Goal: Task Accomplishment & Management: Use online tool/utility

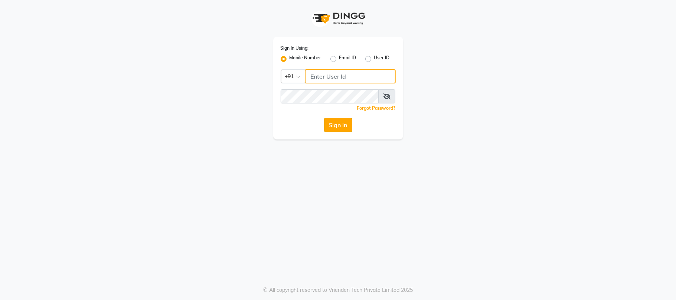
type input "7219821253"
click at [338, 127] on button "Sign In" at bounding box center [338, 125] width 28 height 14
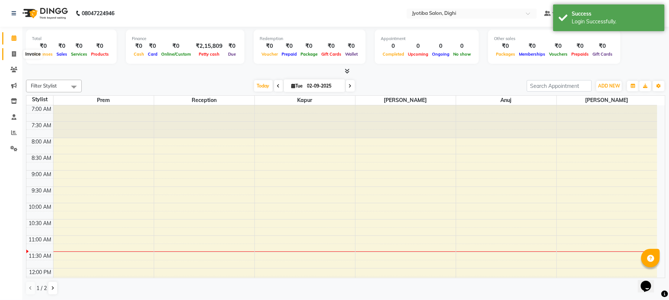
click at [12, 50] on span at bounding box center [13, 54] width 13 height 9
select select "643"
select select "service"
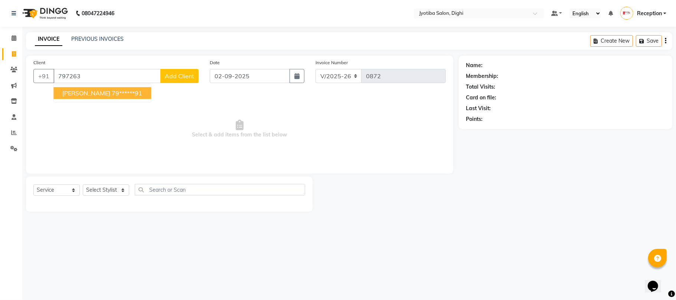
click at [112, 91] on ngb-highlight "79******91" at bounding box center [127, 92] width 30 height 7
type input "79******91"
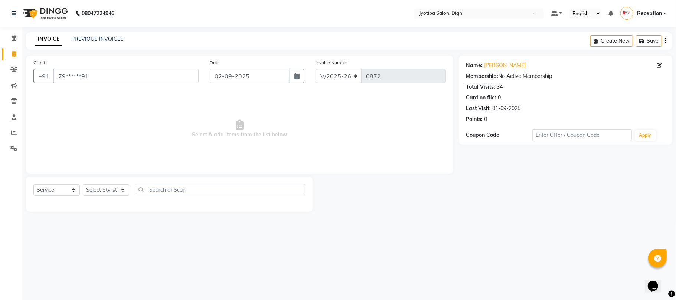
drag, startPoint x: 119, startPoint y: 183, endPoint x: 120, endPoint y: 188, distance: 4.8
click at [120, 188] on div "Select Service Product Membership Package Voucher Prepaid Gift Card Select Styl…" at bounding box center [169, 194] width 287 height 35
click at [120, 188] on select "Select Stylist anuj [PERSON_NAME] Prem Reception [PERSON_NAME]" at bounding box center [106, 191] width 46 height 12
select select "59471"
click at [83, 185] on select "Select Stylist anuj [PERSON_NAME] Prem Reception [PERSON_NAME]" at bounding box center [106, 191] width 46 height 12
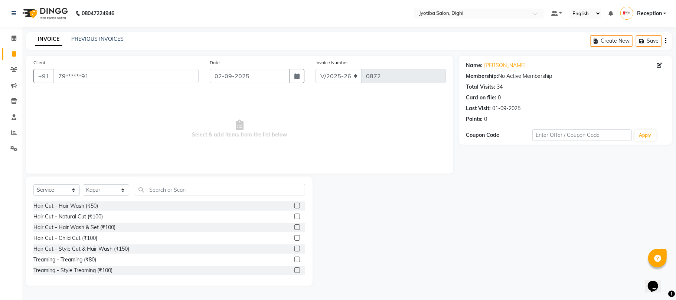
click at [294, 248] on label at bounding box center [297, 249] width 6 height 6
click at [294, 248] on input "checkbox" at bounding box center [296, 249] width 5 height 5
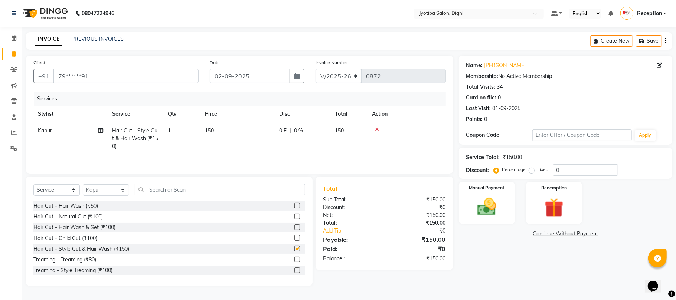
checkbox input "false"
click at [294, 228] on label at bounding box center [297, 228] width 6 height 6
click at [294, 228] on input "checkbox" at bounding box center [296, 227] width 5 height 5
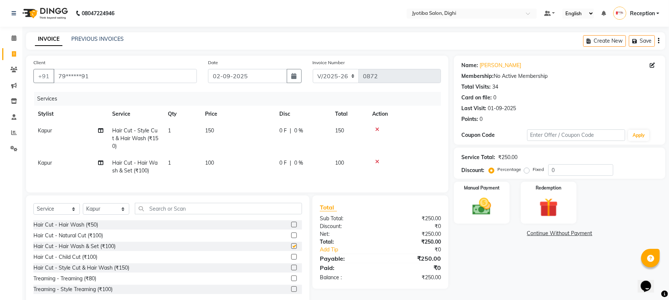
checkbox input "false"
click at [270, 215] on input "text" at bounding box center [218, 209] width 167 height 12
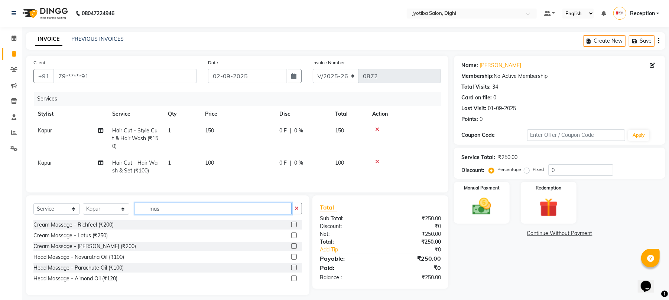
type input "mas"
click at [292, 281] on label at bounding box center [294, 279] width 6 height 6
click at [292, 281] on input "checkbox" at bounding box center [293, 279] width 5 height 5
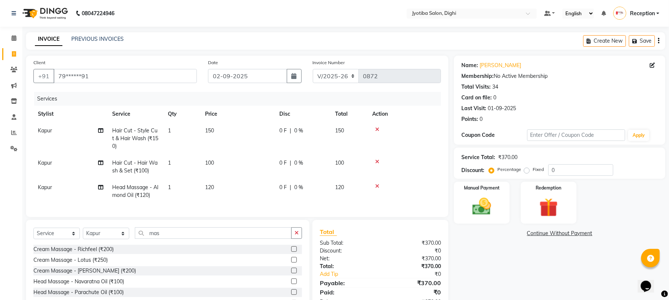
checkbox input "false"
click at [342, 189] on span "120" at bounding box center [339, 187] width 9 height 7
select select "59471"
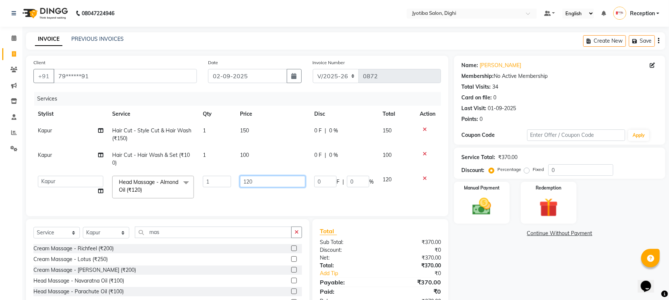
drag, startPoint x: 287, startPoint y: 177, endPoint x: 287, endPoint y: 182, distance: 4.5
click at [287, 179] on input "120" at bounding box center [272, 182] width 65 height 12
type input "1"
type input "200"
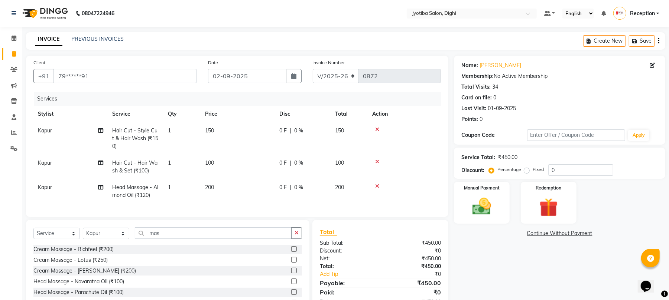
click at [425, 109] on th "Action" at bounding box center [404, 114] width 73 height 17
click at [562, 234] on link "Continue Without Payment" at bounding box center [559, 234] width 208 height 8
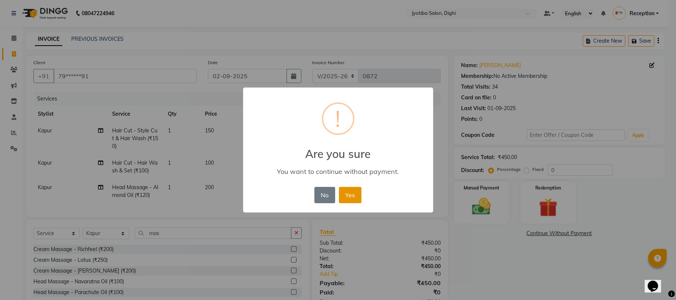
click at [358, 199] on button "Yes" at bounding box center [350, 195] width 23 height 16
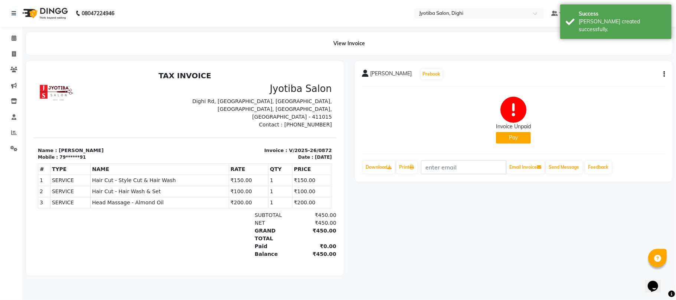
click at [522, 138] on button "Pay" at bounding box center [513, 138] width 35 height 12
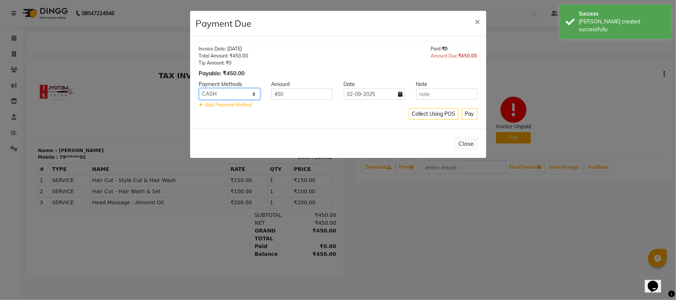
click at [242, 88] on select "CASH ONLINE CARD" at bounding box center [229, 94] width 61 height 12
select select "3"
click at [199, 89] on select "CASH ONLINE CARD" at bounding box center [229, 94] width 61 height 12
click at [467, 115] on button "Pay" at bounding box center [470, 114] width 16 height 12
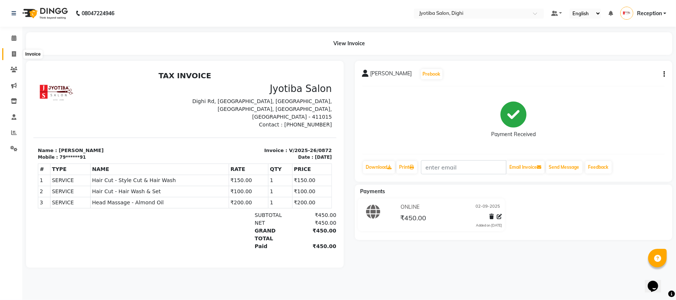
click at [13, 55] on icon at bounding box center [14, 54] width 4 height 6
select select "643"
select select "service"
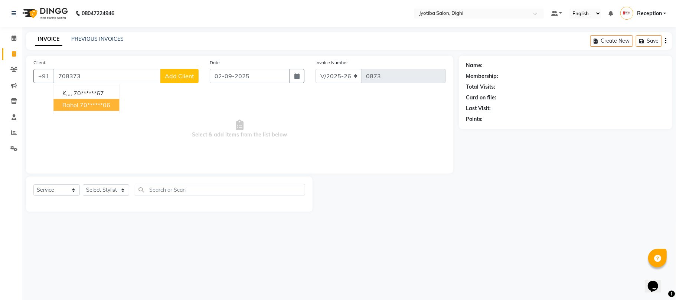
click at [109, 107] on ngb-highlight "70******06" at bounding box center [95, 104] width 30 height 7
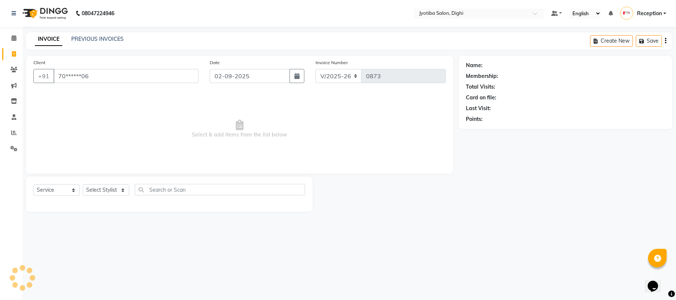
type input "70******06"
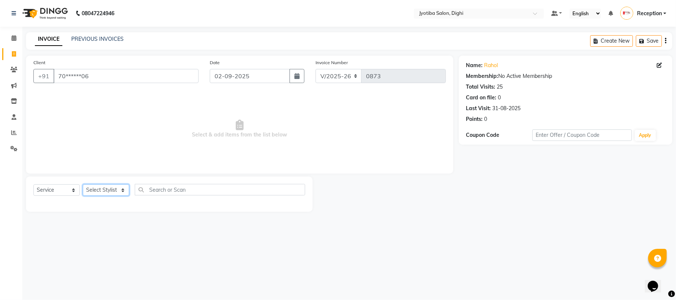
click at [101, 191] on select "Select Stylist anuj [PERSON_NAME] Prem Reception [PERSON_NAME]" at bounding box center [106, 191] width 46 height 12
select select "59472"
click at [83, 185] on select "Select Stylist anuj [PERSON_NAME] Prem Reception [PERSON_NAME]" at bounding box center [106, 191] width 46 height 12
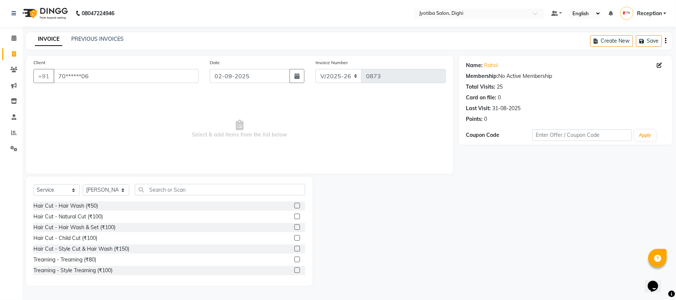
click at [294, 271] on label at bounding box center [297, 271] width 6 height 6
click at [294, 271] on input "checkbox" at bounding box center [296, 270] width 5 height 5
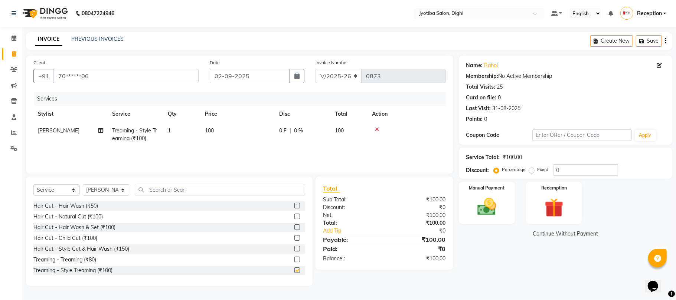
checkbox input "false"
click at [574, 232] on link "Continue Without Payment" at bounding box center [565, 234] width 211 height 8
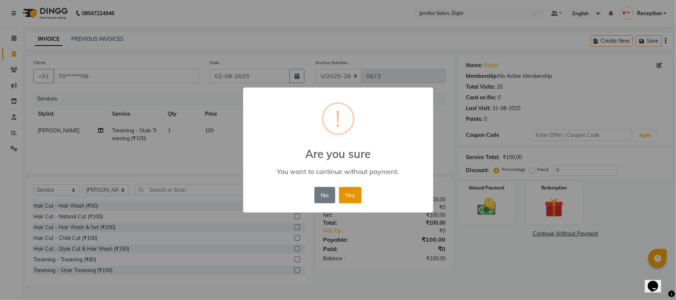
click at [352, 195] on button "Yes" at bounding box center [350, 195] width 23 height 16
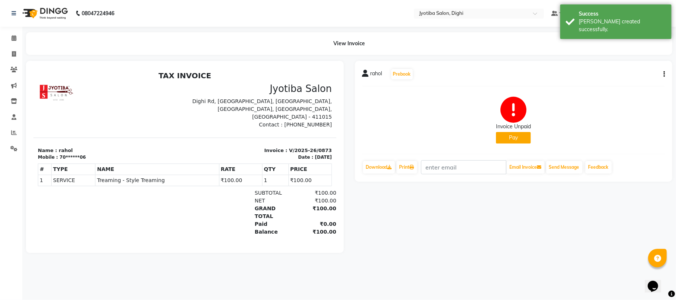
click at [501, 137] on button "Pay" at bounding box center [513, 138] width 35 height 12
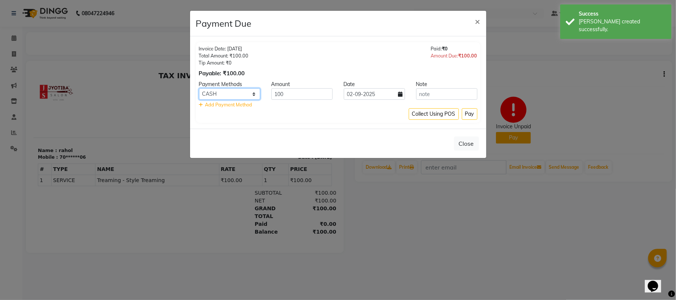
click at [256, 94] on select "CASH ONLINE CARD" at bounding box center [229, 94] width 61 height 12
select select "3"
click at [199, 89] on select "CASH ONLINE CARD" at bounding box center [229, 94] width 61 height 12
click at [466, 118] on button "Pay" at bounding box center [470, 114] width 16 height 12
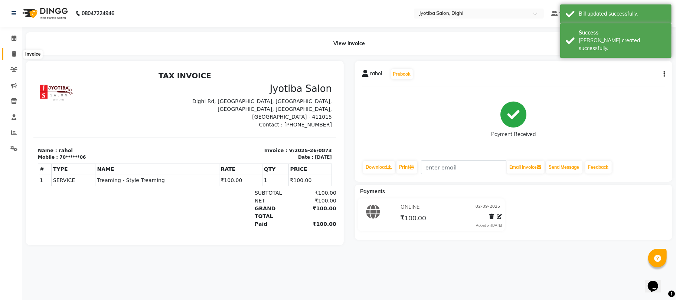
click at [9, 50] on span at bounding box center [13, 54] width 13 height 9
select select "643"
select select "service"
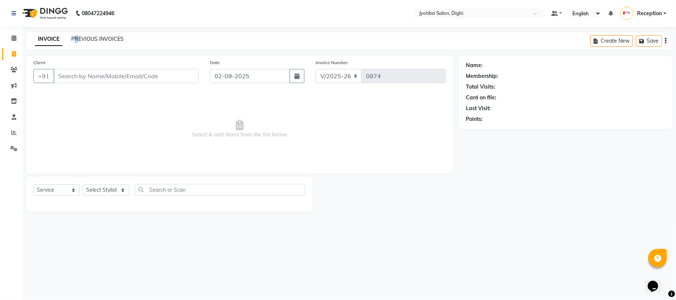
click at [78, 35] on div "INVOICE PREVIOUS INVOICES Create New Save" at bounding box center [349, 40] width 646 height 17
click at [78, 36] on link "PREVIOUS INVOICES" at bounding box center [97, 39] width 52 height 7
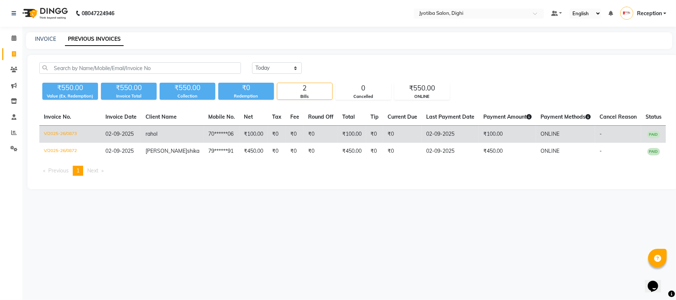
click at [578, 134] on td "ONLINE" at bounding box center [565, 134] width 59 height 17
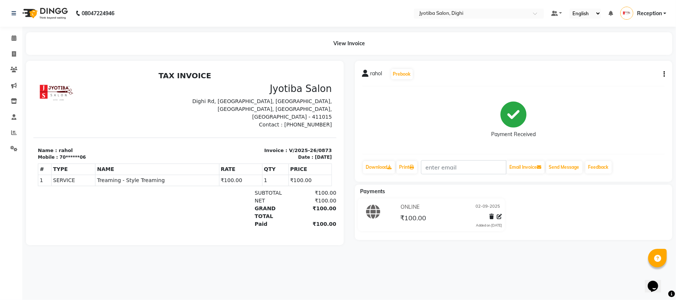
click at [664, 74] on icon "button" at bounding box center [664, 74] width 1 height 0
click at [646, 69] on div "Split Service Amount" at bounding box center [627, 69] width 51 height 9
select select "59472"
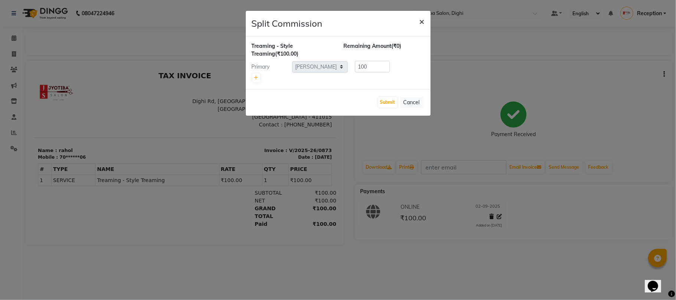
click at [420, 22] on span "×" at bounding box center [422, 21] width 5 height 11
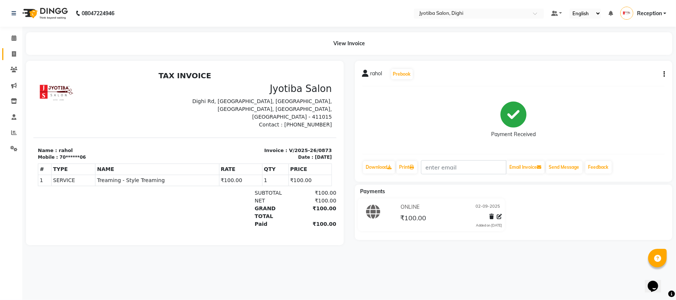
click at [5, 53] on link "Invoice" at bounding box center [11, 54] width 18 height 12
select select "643"
select select "service"
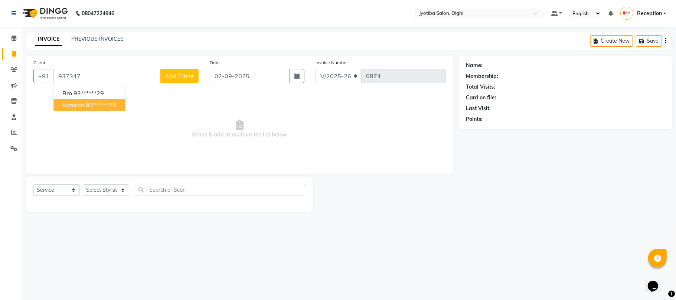
click at [101, 106] on ngb-highlight "93******28" at bounding box center [101, 104] width 30 height 7
type input "93******28"
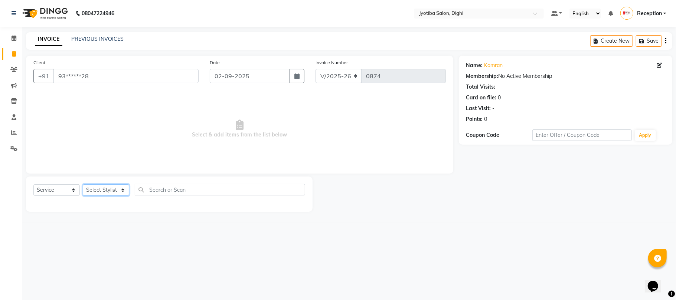
click at [116, 188] on select "Select Stylist anuj [PERSON_NAME] Prem Reception [PERSON_NAME]" at bounding box center [106, 191] width 46 height 12
select select "9312"
click at [83, 185] on select "Select Stylist anuj [PERSON_NAME] Prem Reception [PERSON_NAME]" at bounding box center [106, 191] width 46 height 12
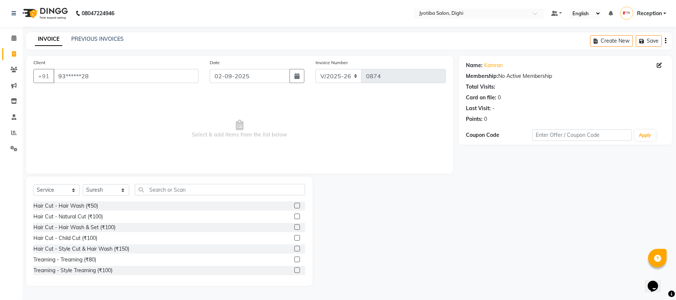
drag, startPoint x: 290, startPoint y: 248, endPoint x: 284, endPoint y: 256, distance: 10.3
click at [294, 250] on label at bounding box center [297, 249] width 6 height 6
click at [294, 250] on input "checkbox" at bounding box center [296, 249] width 5 height 5
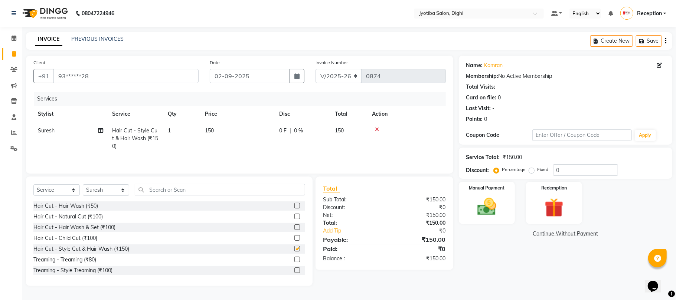
checkbox input "false"
click at [294, 270] on label at bounding box center [297, 271] width 6 height 6
click at [294, 270] on input "checkbox" at bounding box center [296, 270] width 5 height 5
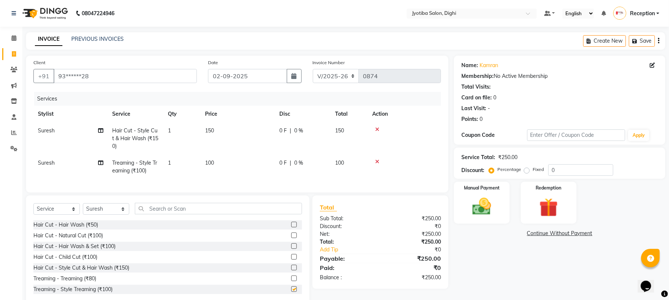
checkbox input "false"
click at [584, 232] on link "Continue Without Payment" at bounding box center [559, 234] width 208 height 8
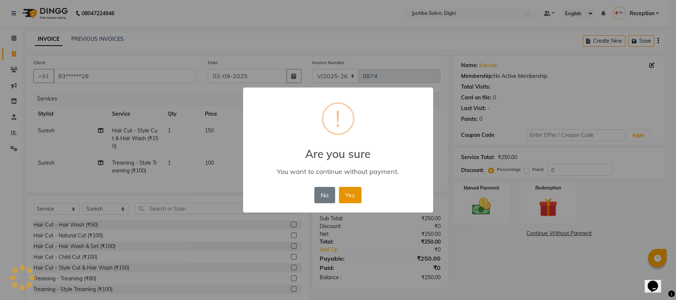
click at [354, 193] on button "Yes" at bounding box center [350, 195] width 23 height 16
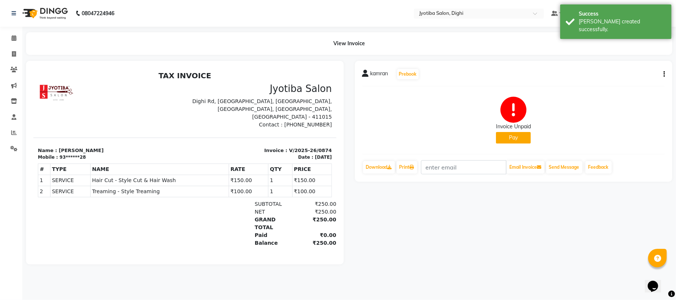
click at [524, 140] on button "Pay" at bounding box center [513, 138] width 35 height 12
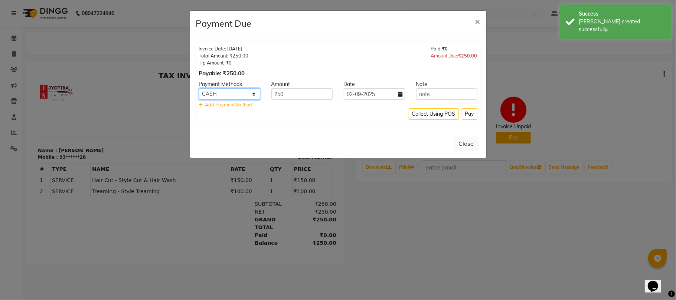
click at [238, 92] on select "CASH ONLINE CARD" at bounding box center [229, 94] width 61 height 12
select select "3"
click at [199, 89] on select "CASH ONLINE CARD" at bounding box center [229, 94] width 61 height 12
click at [468, 118] on button "Pay" at bounding box center [470, 114] width 16 height 12
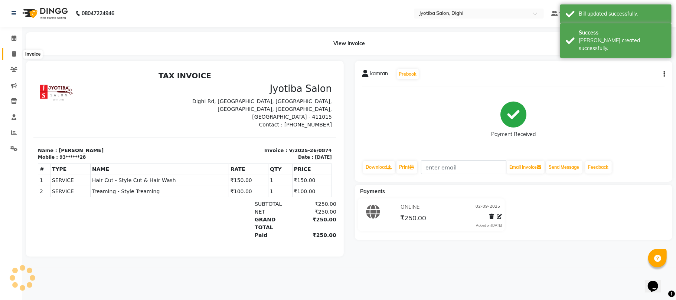
click at [15, 55] on icon at bounding box center [14, 54] width 4 height 6
select select "643"
select select "service"
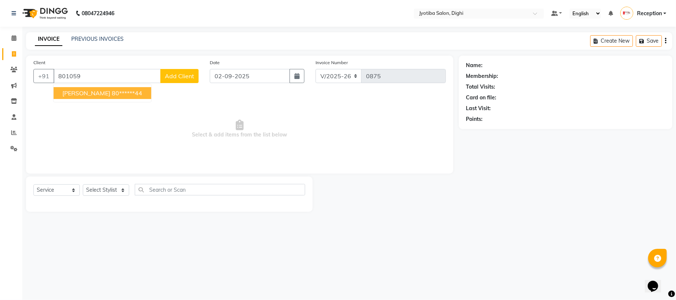
click at [113, 92] on button "amita 80******44" at bounding box center [102, 93] width 98 height 12
type input "80******44"
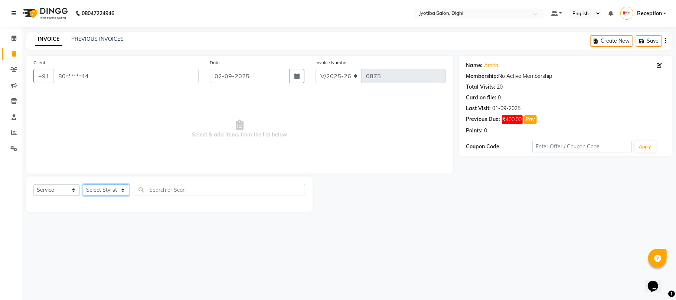
click at [115, 189] on select "Select Stylist anuj [PERSON_NAME] Prem Reception [PERSON_NAME]" at bounding box center [106, 191] width 46 height 12
select select "59472"
click at [83, 185] on select "Select Stylist anuj [PERSON_NAME] Prem Reception [PERSON_NAME]" at bounding box center [106, 191] width 46 height 12
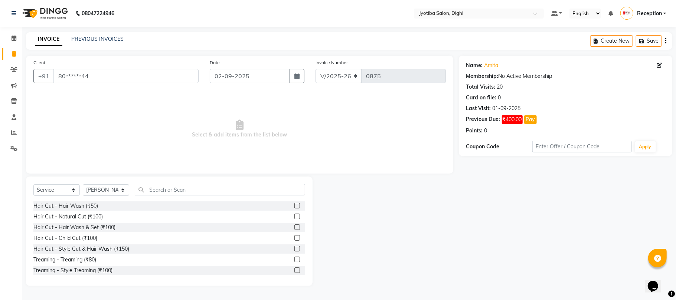
click at [294, 248] on label at bounding box center [297, 249] width 6 height 6
click at [294, 248] on input "checkbox" at bounding box center [296, 249] width 5 height 5
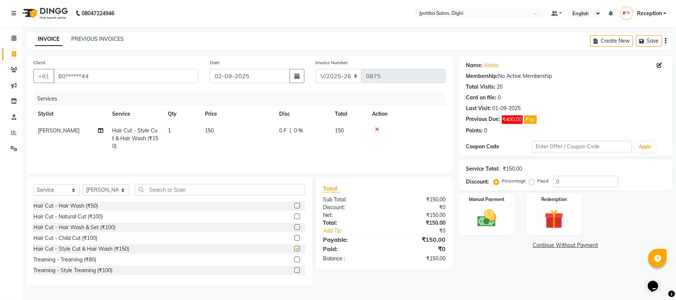
checkbox input "false"
click at [294, 272] on label at bounding box center [297, 271] width 6 height 6
click at [294, 272] on input "checkbox" at bounding box center [296, 270] width 5 height 5
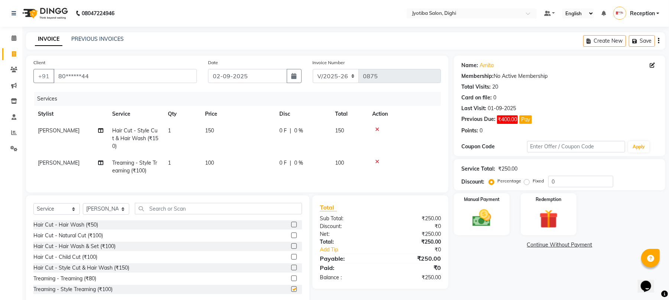
checkbox input "false"
click at [578, 244] on link "Continue Without Payment" at bounding box center [559, 245] width 208 height 8
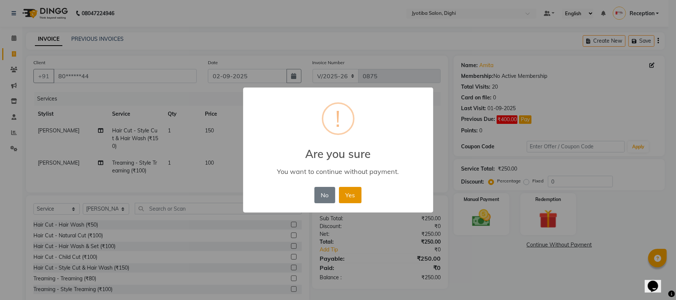
click at [352, 194] on button "Yes" at bounding box center [350, 195] width 23 height 16
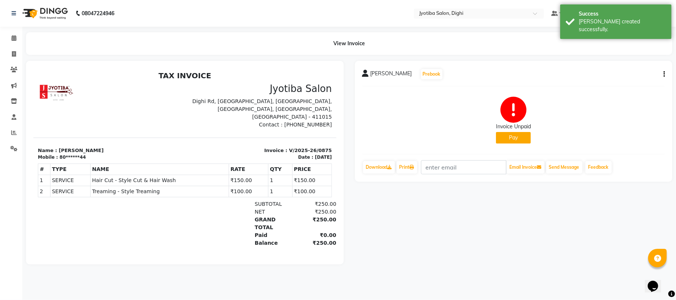
click at [510, 140] on button "Pay" at bounding box center [513, 138] width 35 height 12
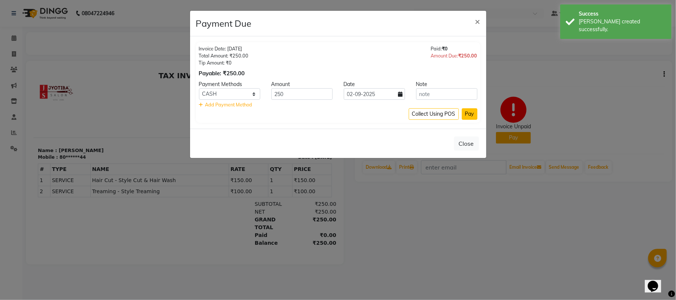
click at [474, 114] on button "Pay" at bounding box center [470, 114] width 16 height 12
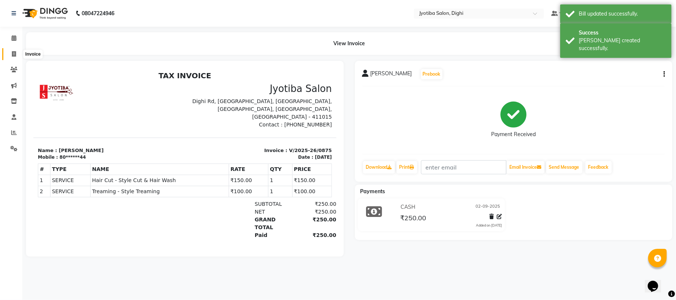
click at [10, 54] on span at bounding box center [13, 54] width 13 height 9
select select "643"
select select "service"
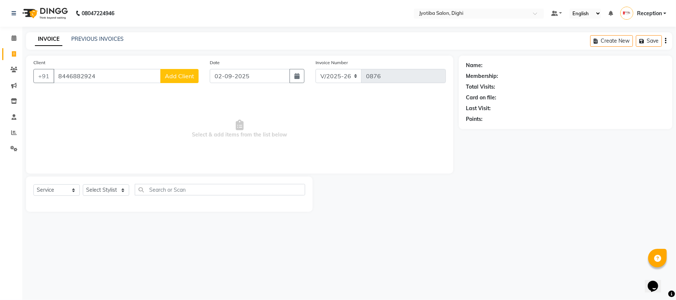
type input "8446882924"
click at [196, 78] on button "Add Client" at bounding box center [179, 76] width 38 height 14
select select "22"
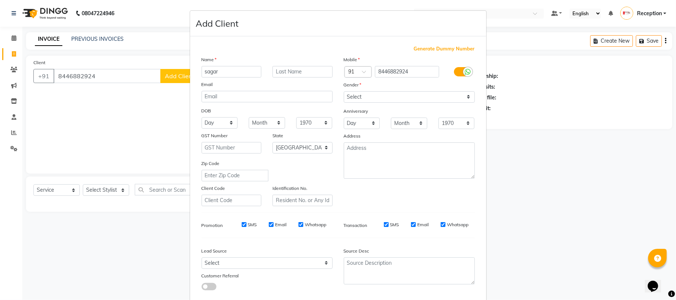
type input "sagar"
click at [354, 99] on select "Select Male Female Other Prefer Not To Say" at bounding box center [409, 97] width 131 height 12
select select "male"
click at [344, 91] on select "Select Male Female Other Prefer Not To Say" at bounding box center [409, 97] width 131 height 12
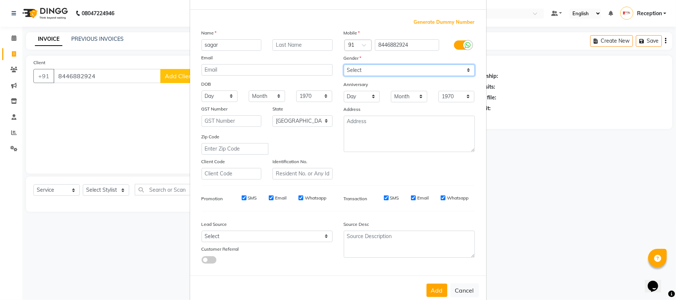
scroll to position [40, 0]
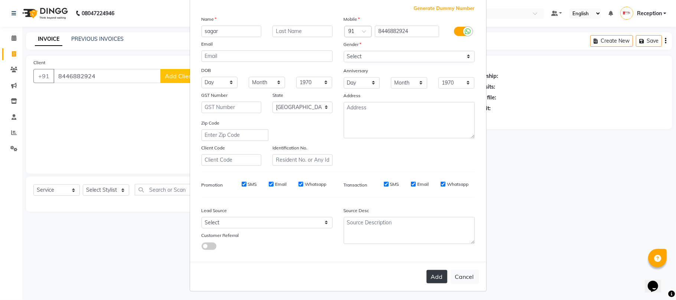
click at [429, 275] on button "Add" at bounding box center [437, 276] width 21 height 13
type input "84******24"
select select
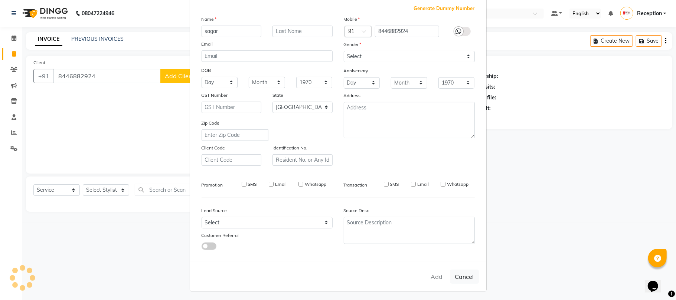
select select "null"
select select
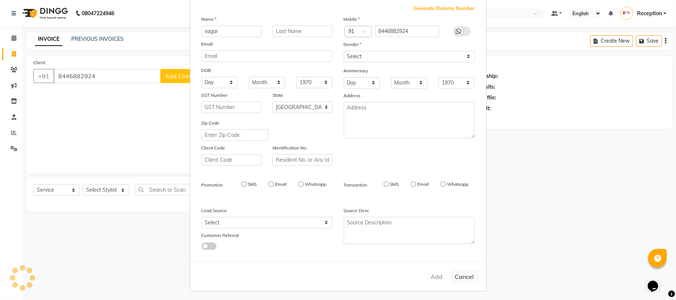
checkbox input "false"
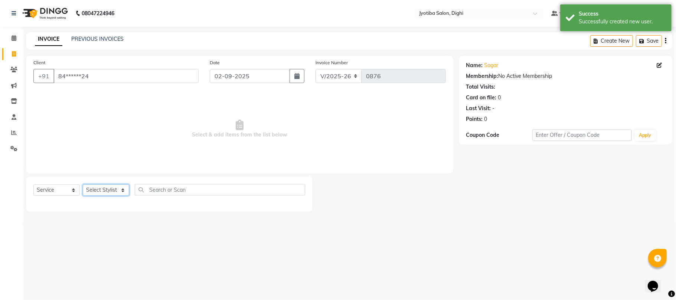
click at [98, 188] on select "Select Stylist anuj [PERSON_NAME] Prem Reception [PERSON_NAME]" at bounding box center [106, 191] width 46 height 12
select select "59471"
click at [83, 185] on select "Select Stylist anuj [PERSON_NAME] Prem Reception [PERSON_NAME]" at bounding box center [106, 191] width 46 height 12
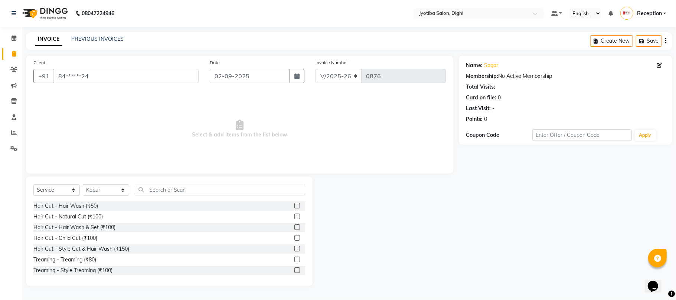
click at [294, 250] on label at bounding box center [297, 249] width 6 height 6
click at [294, 250] on input "checkbox" at bounding box center [296, 249] width 5 height 5
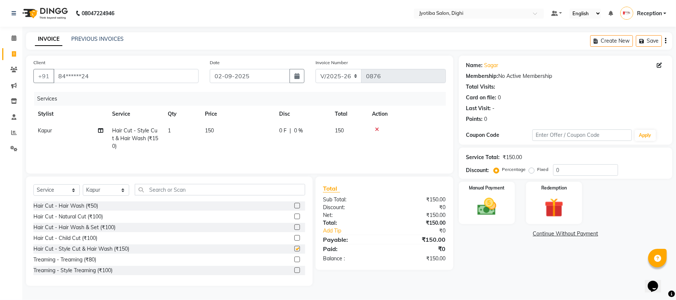
checkbox input "false"
click at [544, 231] on link "Continue Without Payment" at bounding box center [565, 234] width 211 height 8
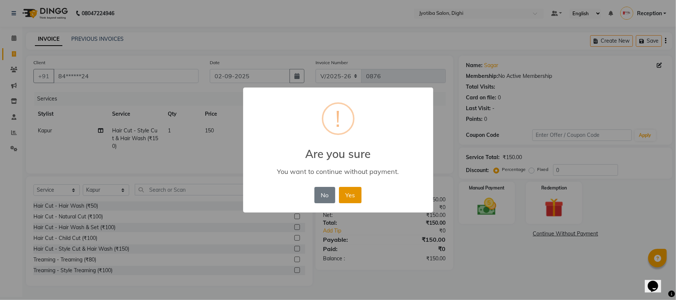
click at [346, 200] on button "Yes" at bounding box center [350, 195] width 23 height 16
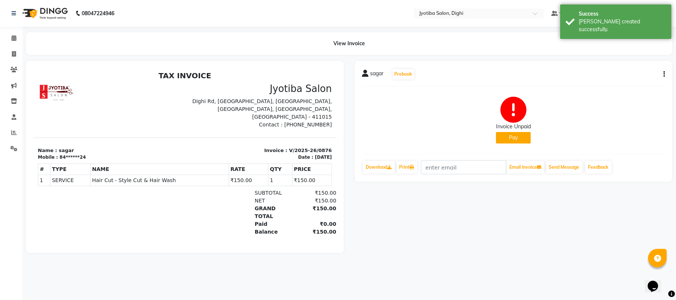
click at [508, 141] on button "Pay" at bounding box center [513, 138] width 35 height 12
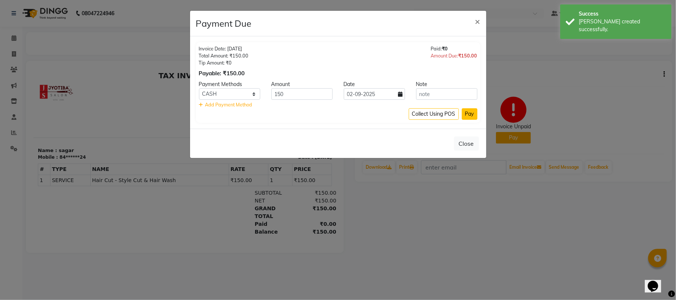
click at [472, 114] on button "Pay" at bounding box center [470, 114] width 16 height 12
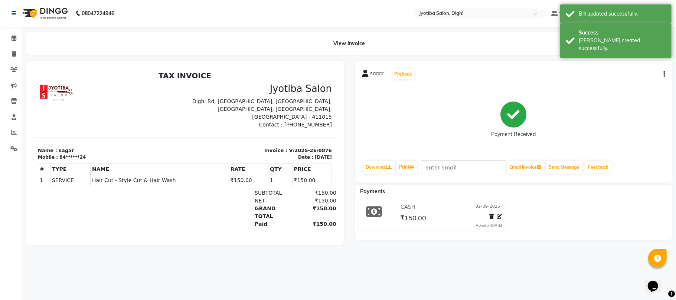
click at [663, 72] on button "button" at bounding box center [663, 75] width 4 height 8
click at [623, 64] on div "Cancel Invoice" at bounding box center [627, 59] width 51 height 9
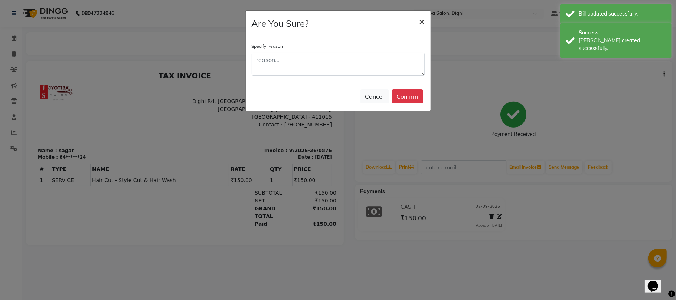
click at [422, 20] on span "×" at bounding box center [422, 21] width 5 height 11
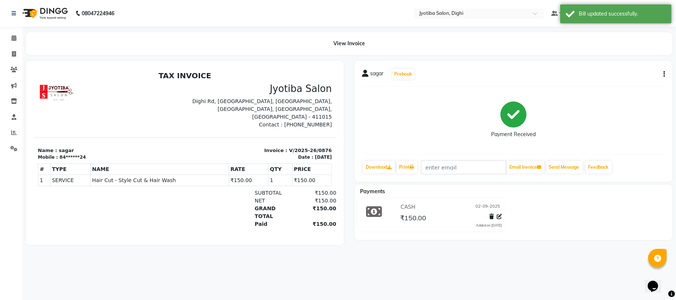
click at [662, 71] on button "button" at bounding box center [663, 75] width 4 height 8
click at [633, 67] on div "Split Service Amount" at bounding box center [627, 69] width 51 height 9
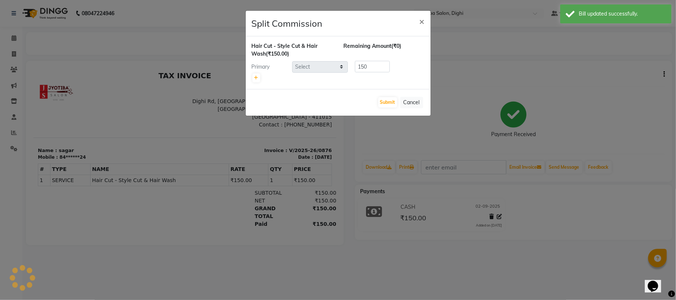
select select "59471"
click at [421, 20] on span "×" at bounding box center [422, 21] width 5 height 11
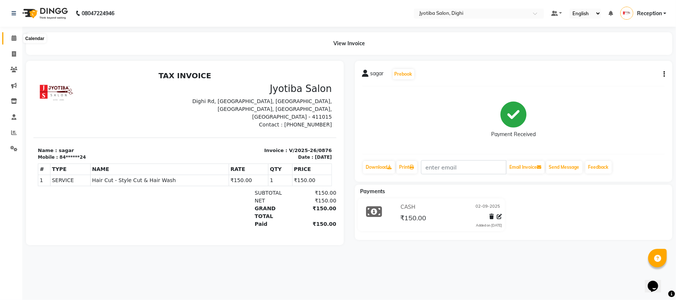
click at [12, 36] on icon at bounding box center [14, 38] width 5 height 6
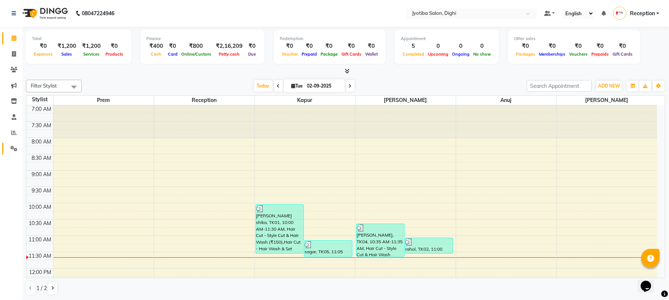
click at [8, 143] on link "Settings" at bounding box center [11, 149] width 18 height 12
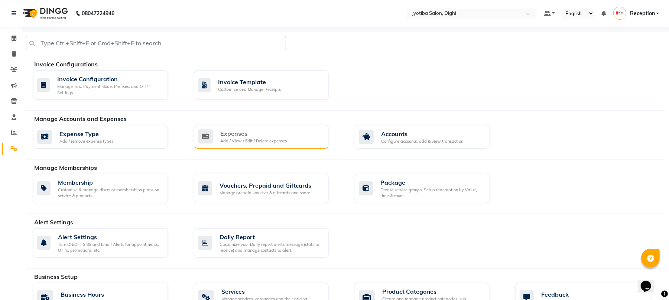
click at [221, 140] on div "Add / View / Edit / Delete expenses" at bounding box center [253, 141] width 66 height 6
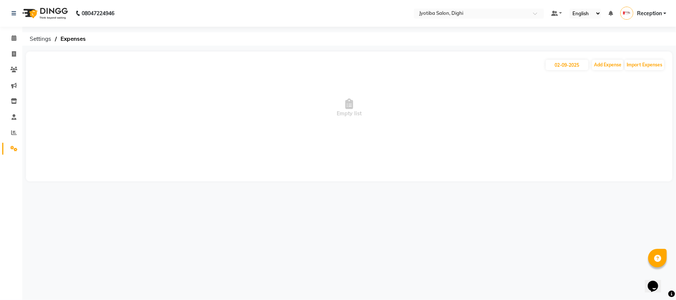
click at [613, 70] on div "02-09-2025 Add Expense Import Expenses Empty list" at bounding box center [349, 117] width 646 height 130
click at [608, 67] on button "Add Expense" at bounding box center [607, 65] width 31 height 10
select select "1"
select select "2318"
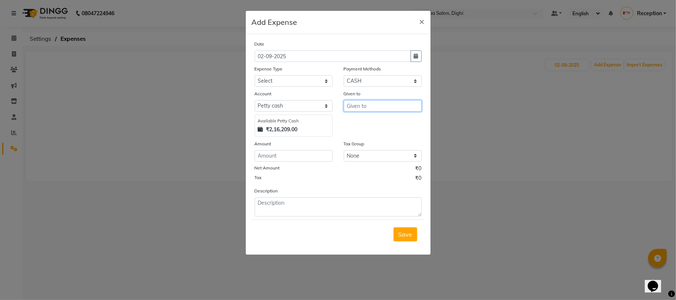
click at [397, 109] on input "text" at bounding box center [383, 106] width 78 height 12
click at [371, 129] on button "J ahid" at bounding box center [373, 133] width 59 height 12
type input "[PERSON_NAME]"
click at [323, 87] on div "Date 02-09-2025 Expense Type Select Advance salary Advance salary ajaj Bank cha…" at bounding box center [338, 128] width 167 height 177
click at [325, 82] on select "Select Advance salary Advance salary ajaj Bank charges Car maintenance Cash tra…" at bounding box center [294, 81] width 78 height 12
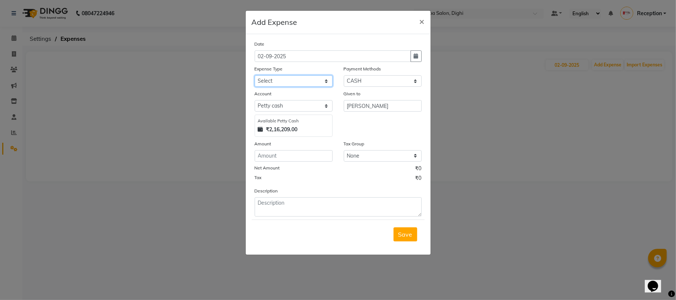
select select "21933"
click at [255, 75] on select "Select Advance salary Advance salary ajaj Bank charges Car maintenance Cash tra…" at bounding box center [294, 81] width 78 height 12
click at [304, 159] on input "number" at bounding box center [294, 156] width 78 height 12
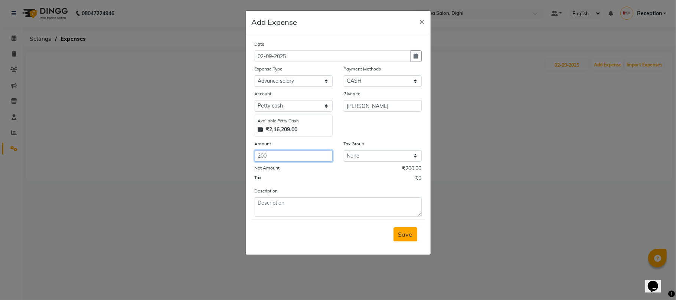
type input "200"
click at [406, 231] on button "Save" at bounding box center [406, 235] width 24 height 14
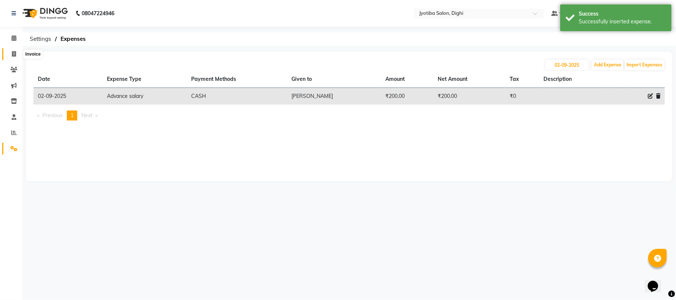
click at [8, 51] on span at bounding box center [13, 54] width 13 height 9
select select "service"
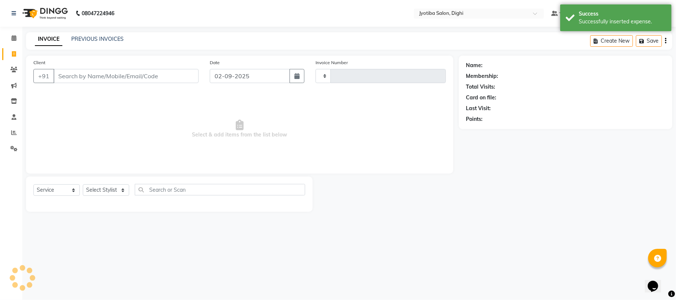
type input "0877"
select select "643"
